Goal: Information Seeking & Learning: Learn about a topic

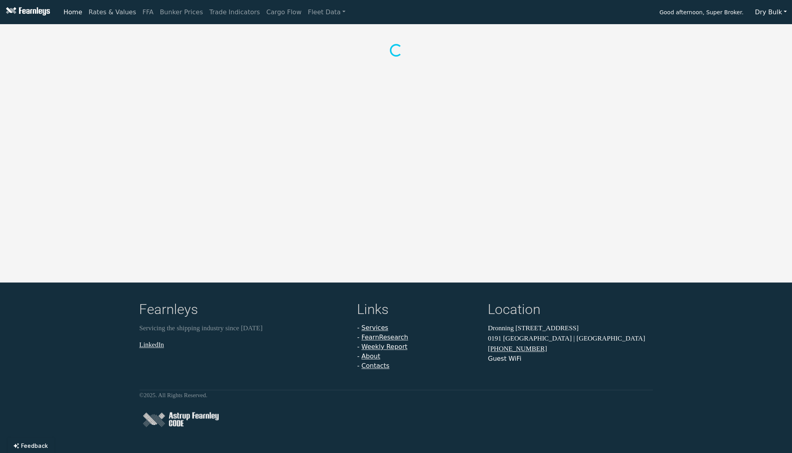
click at [127, 13] on link "Rates & Values" at bounding box center [113, 12] width 54 height 16
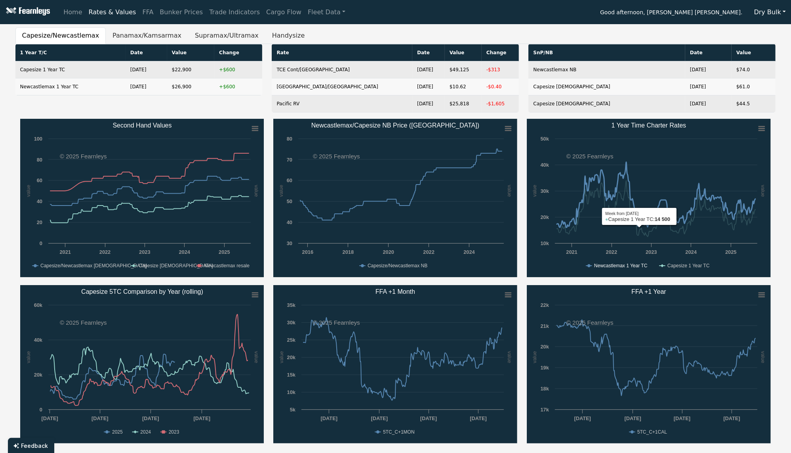
click at [627, 266] on text "Newcastlemax 1 Year TC" at bounding box center [622, 266] width 54 height 6
